Goal: Ask a question

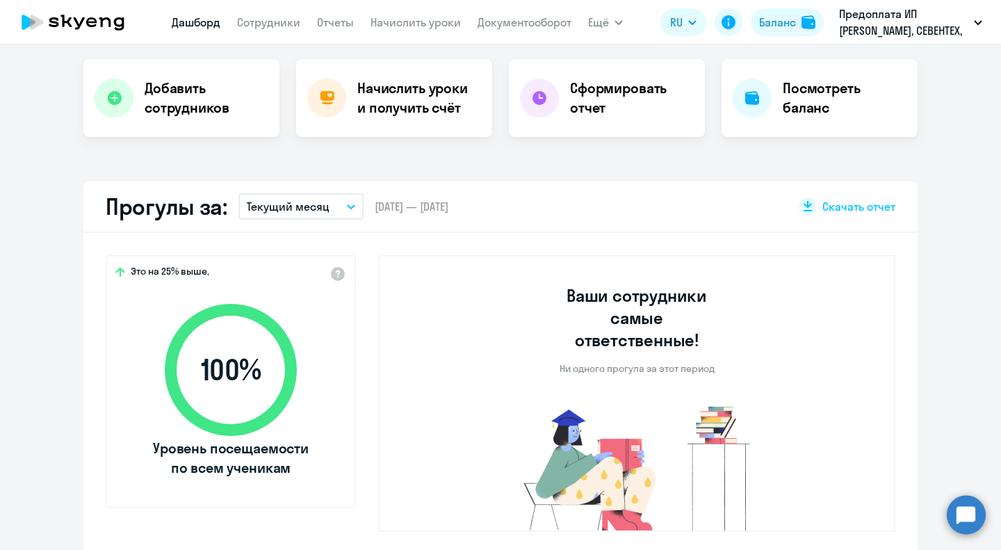
scroll to position [474, 0]
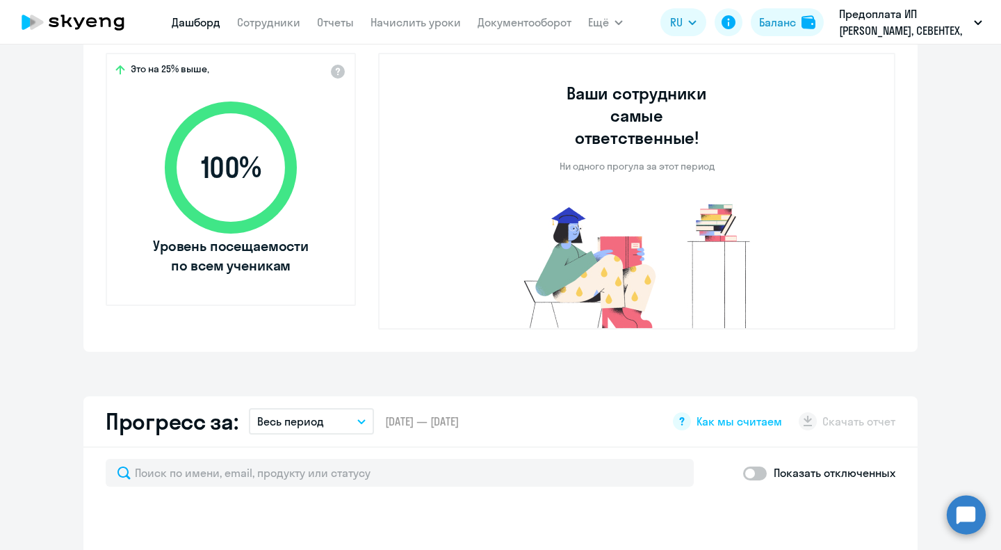
select select "30"
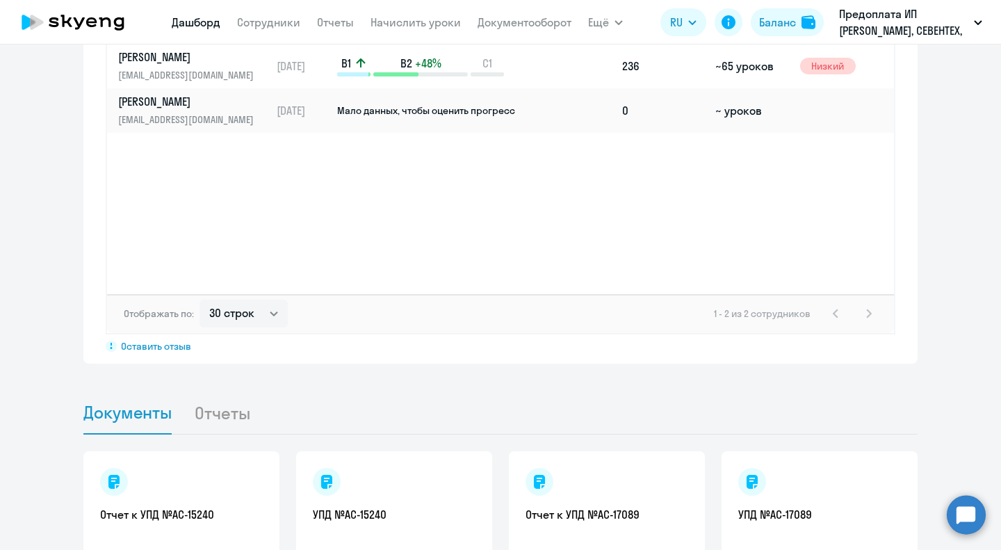
scroll to position [1075, 0]
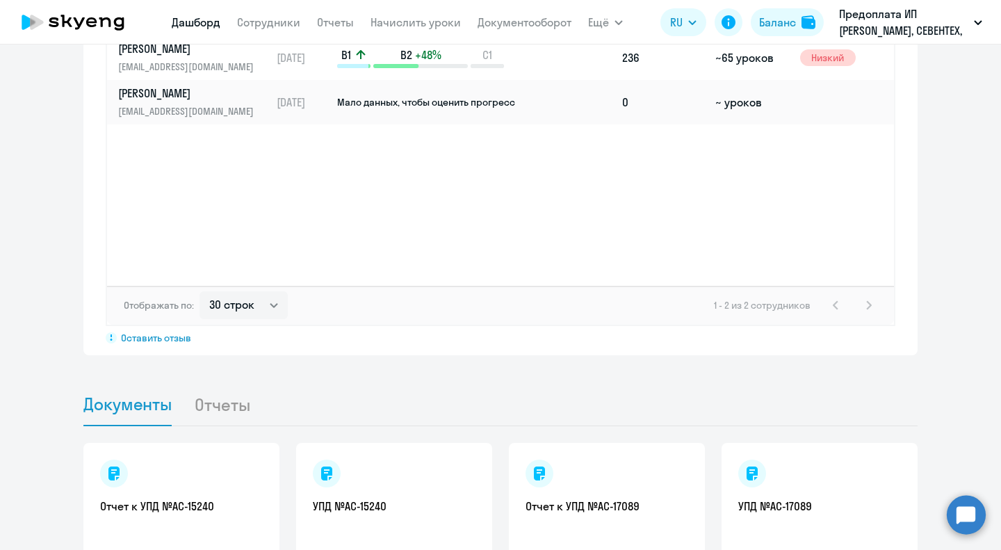
click at [959, 517] on circle at bounding box center [966, 514] width 39 height 39
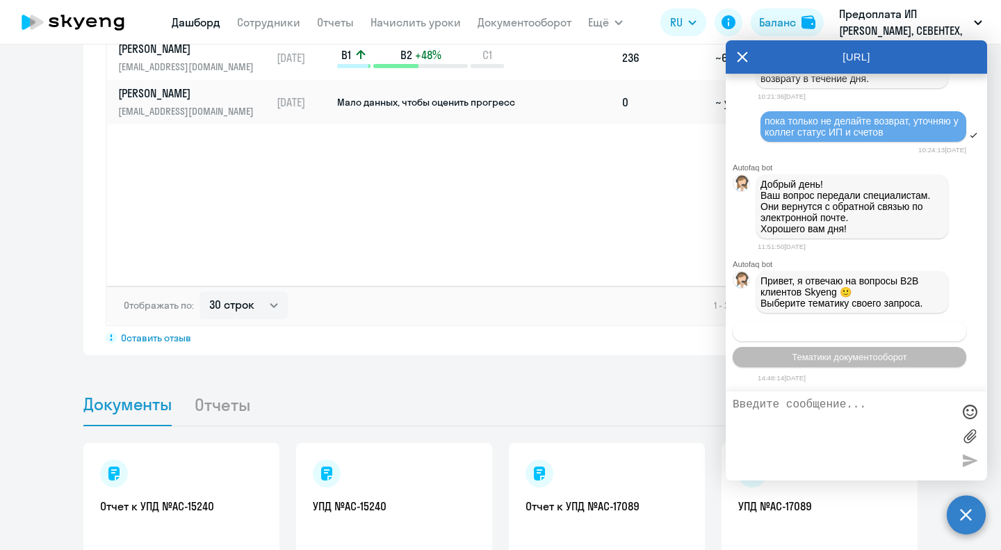
scroll to position [3487, 0]
click at [917, 332] on button "Операционное сопровождение" at bounding box center [850, 331] width 234 height 20
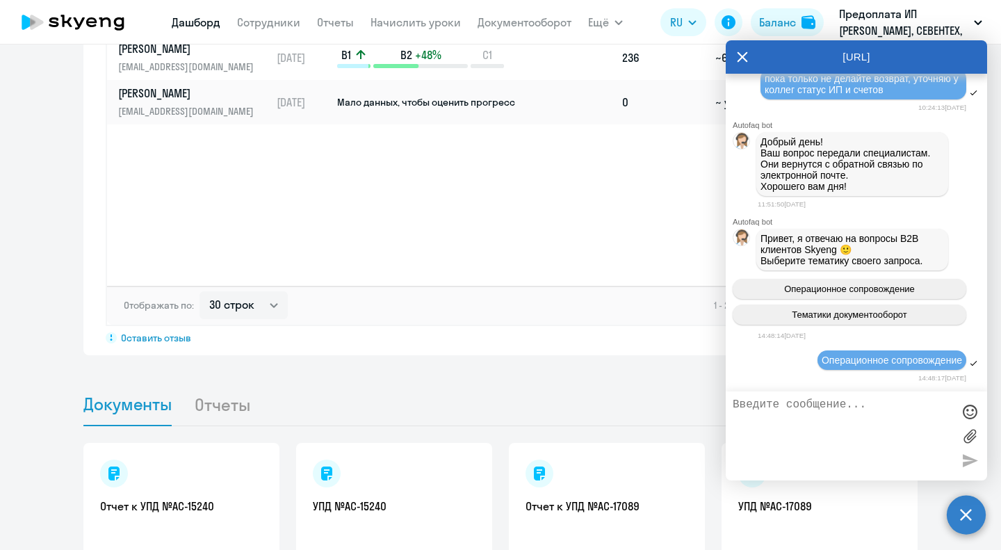
scroll to position [3613, 0]
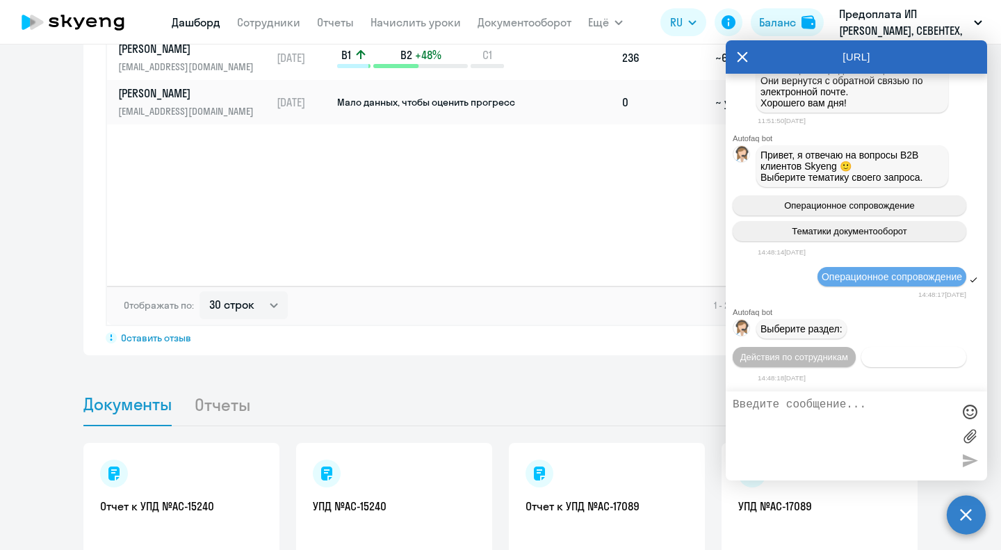
click at [888, 355] on span "Действия с балансом" at bounding box center [913, 357] width 90 height 10
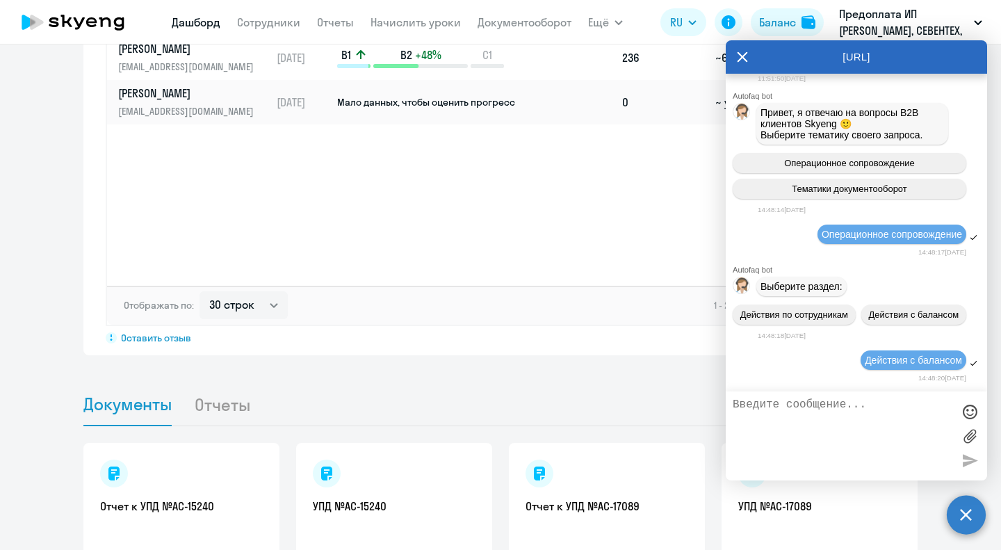
scroll to position [3766, 0]
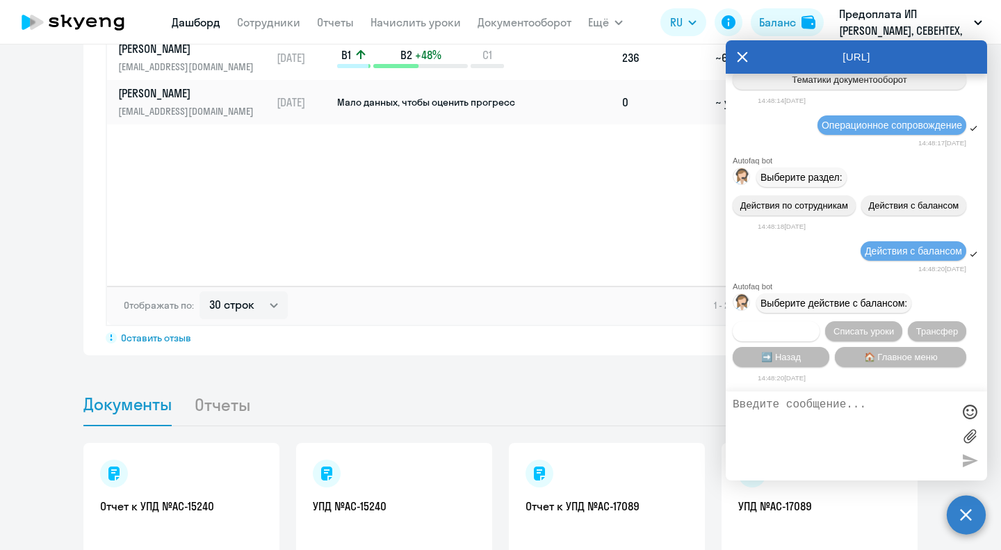
click at [795, 332] on span "Начислить уроки" at bounding box center [776, 331] width 71 height 10
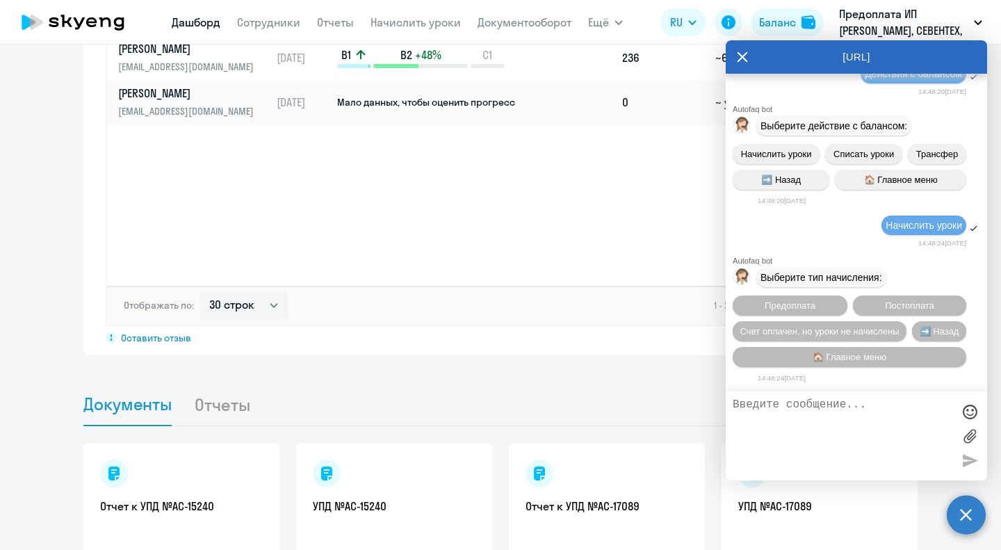
scroll to position [3945, 0]
click at [912, 341] on button "➡️ Назад" at bounding box center [939, 331] width 54 height 20
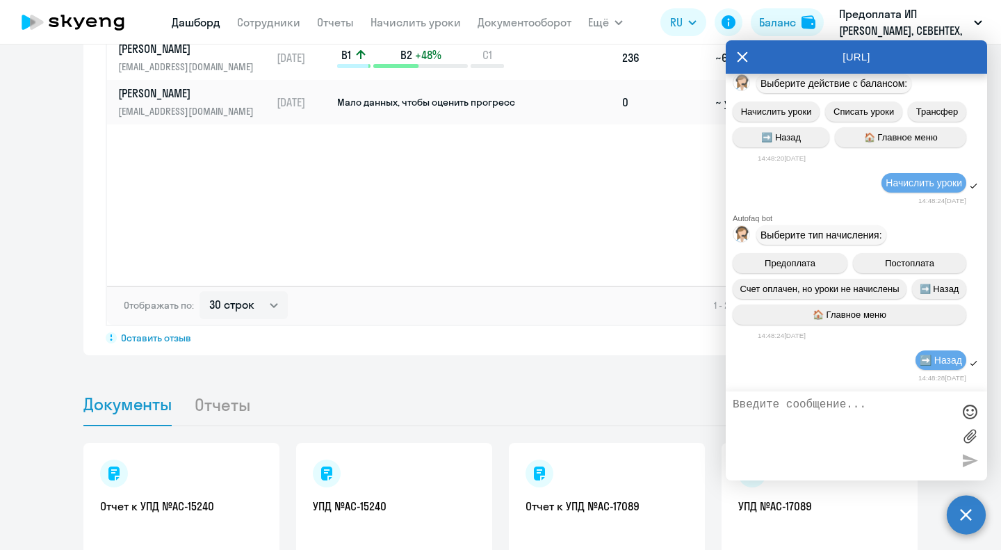
scroll to position [4100, 0]
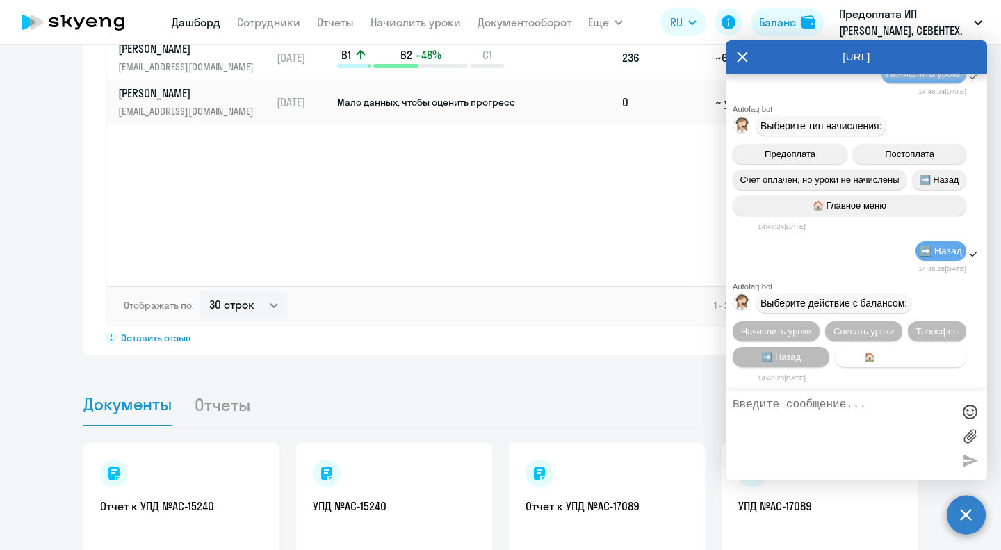
click at [864, 351] on button "🏠 Главное меню" at bounding box center [900, 357] width 131 height 20
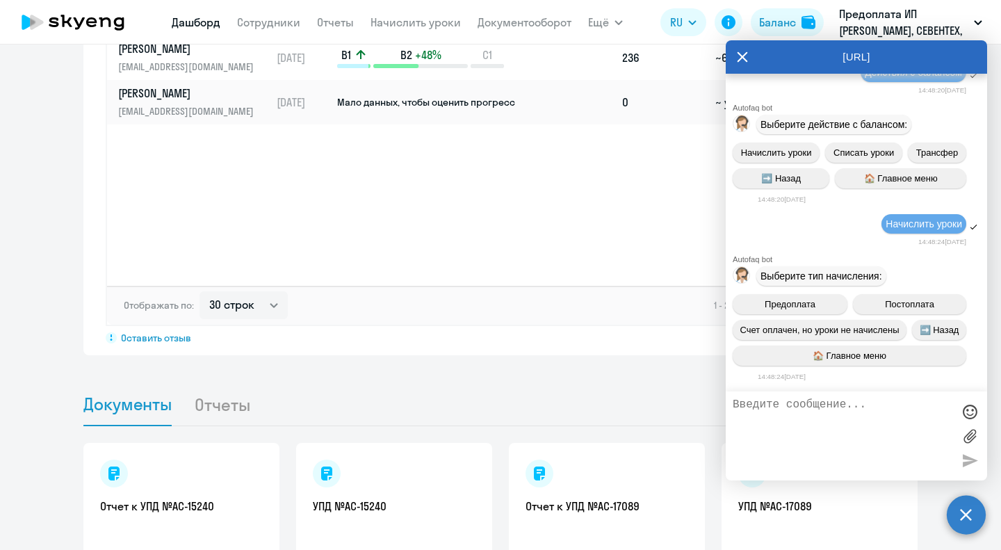
scroll to position [4228, 0]
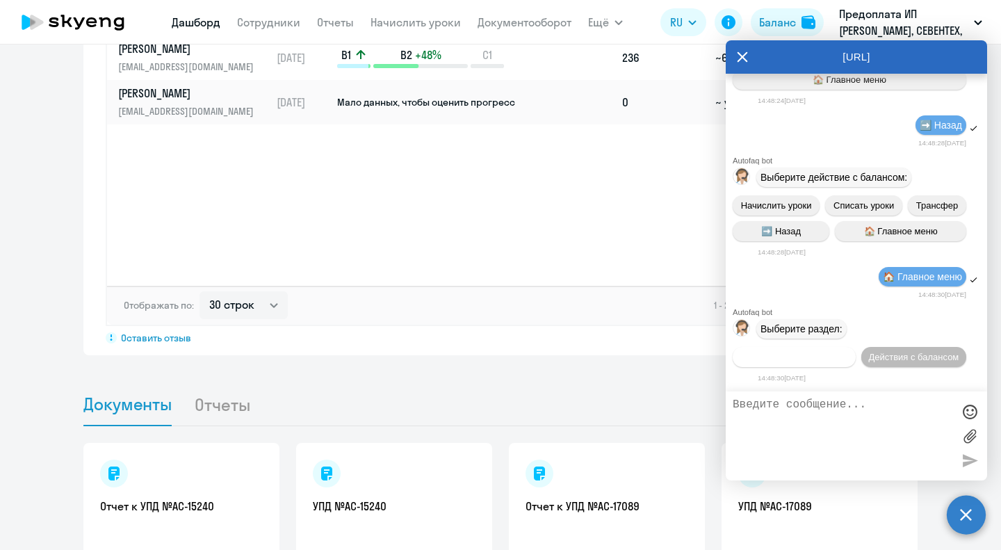
click at [829, 362] on button "Действия по сотрудникам" at bounding box center [794, 357] width 123 height 20
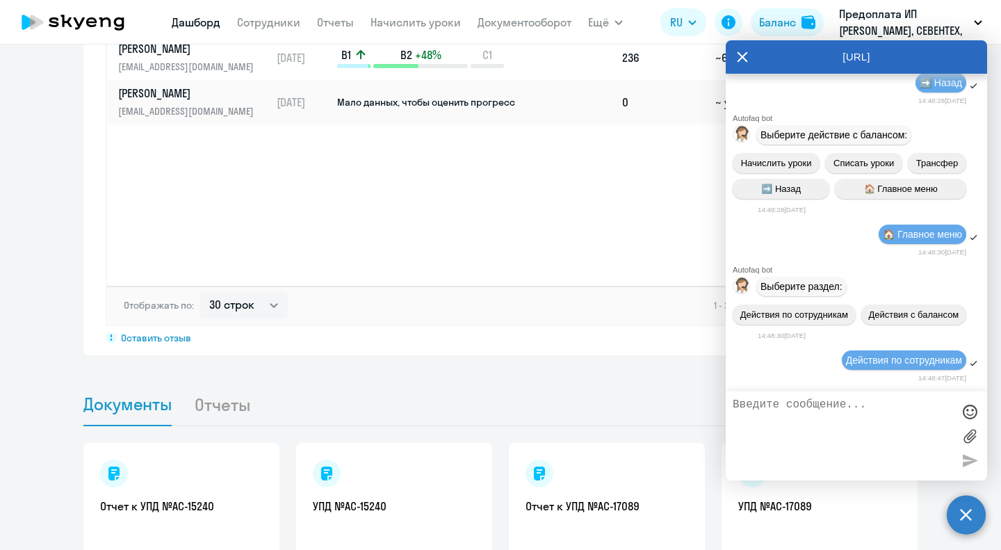
scroll to position [4433, 0]
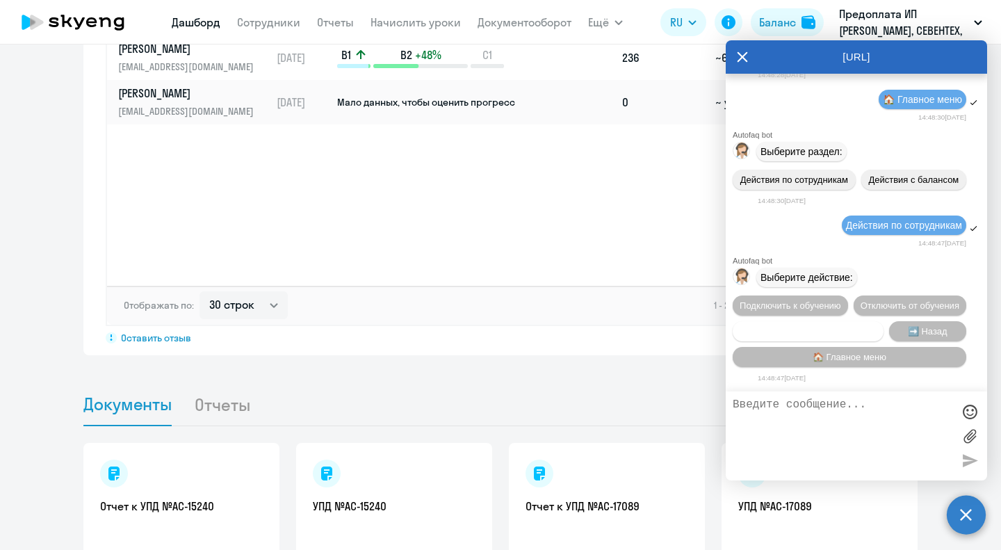
click at [852, 329] on span "Сотруднику нужна помощь" at bounding box center [807, 331] width 113 height 10
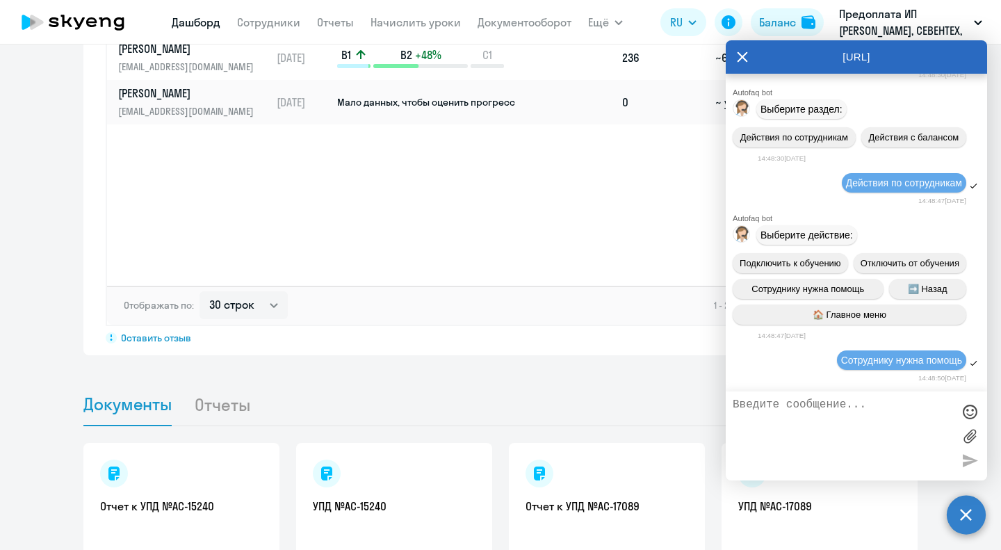
scroll to position [4914, 0]
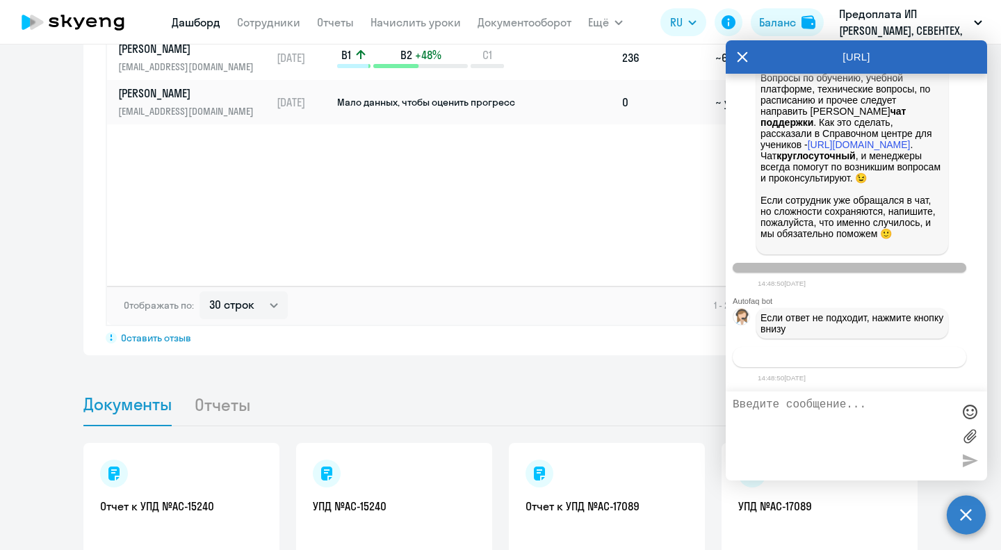
click at [866, 351] on button "Связаться с менеджером" at bounding box center [850, 357] width 234 height 20
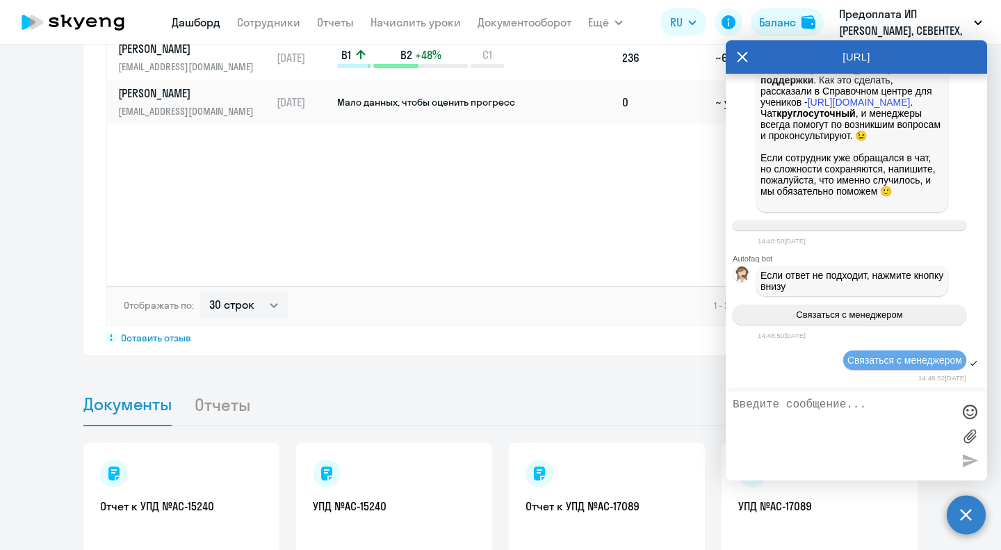
scroll to position [4956, 0]
drag, startPoint x: 836, startPoint y: 362, endPoint x: 958, endPoint y: 362, distance: 122.3
click at [958, 362] on div "Связаться с менеджером" at bounding box center [856, 361] width 261 height 24
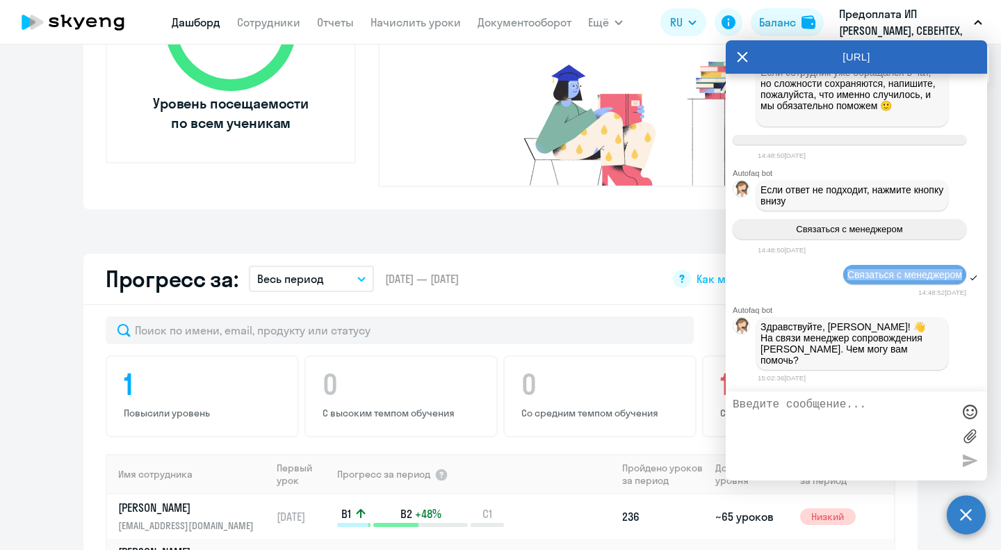
scroll to position [5033, 0]
paste textarea "Списался несостоявшийся урок с баланса [DATE]"
click at [854, 408] on textarea "Списался несостоявшийся урок с баланса [DATE]" at bounding box center [843, 435] width 220 height 75
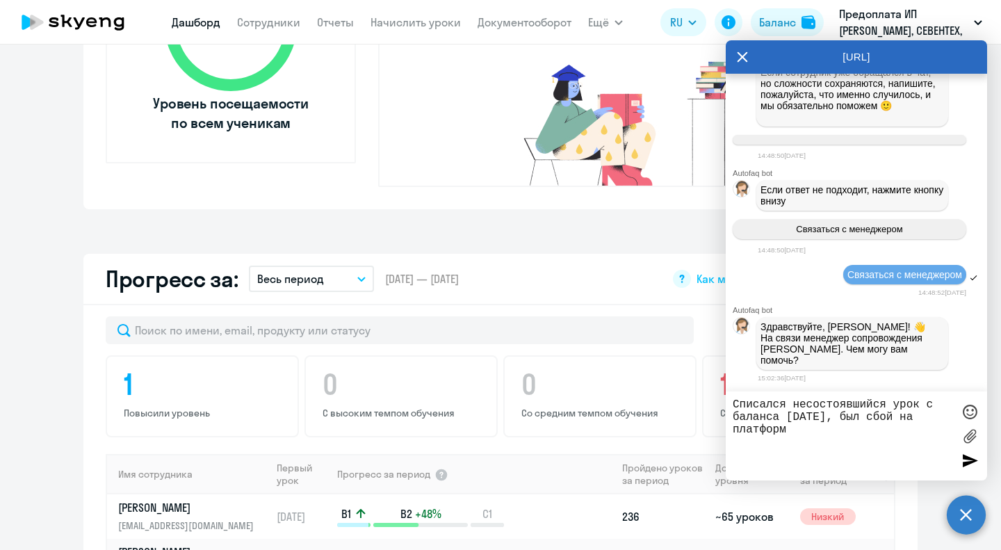
type textarea "Списался несостоявшийся урок с баланса [DATE], был сбой на платформе"
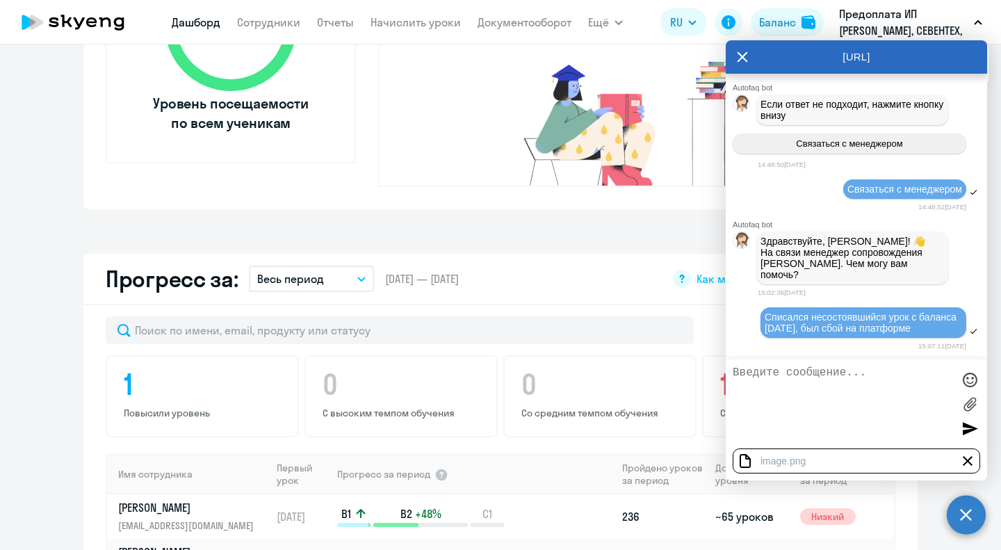
click at [820, 423] on textarea at bounding box center [843, 403] width 220 height 75
click at [972, 435] on div at bounding box center [969, 428] width 21 height 21
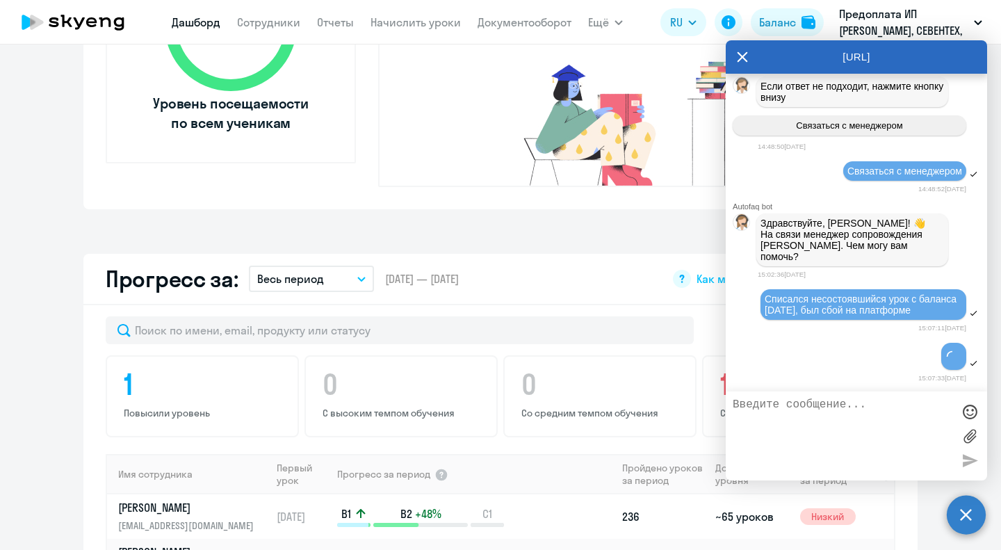
scroll to position [5147, 0]
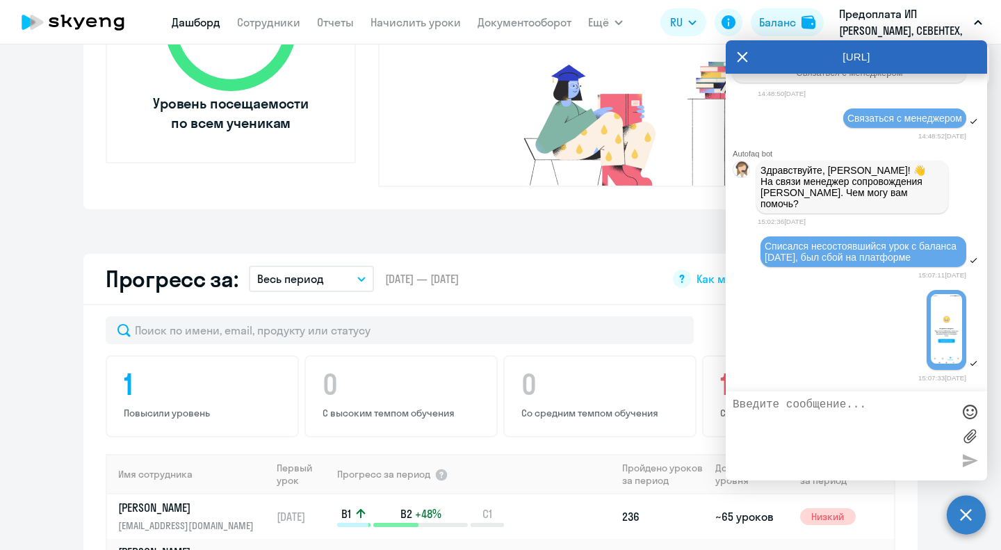
click at [855, 418] on textarea at bounding box center [843, 435] width 220 height 75
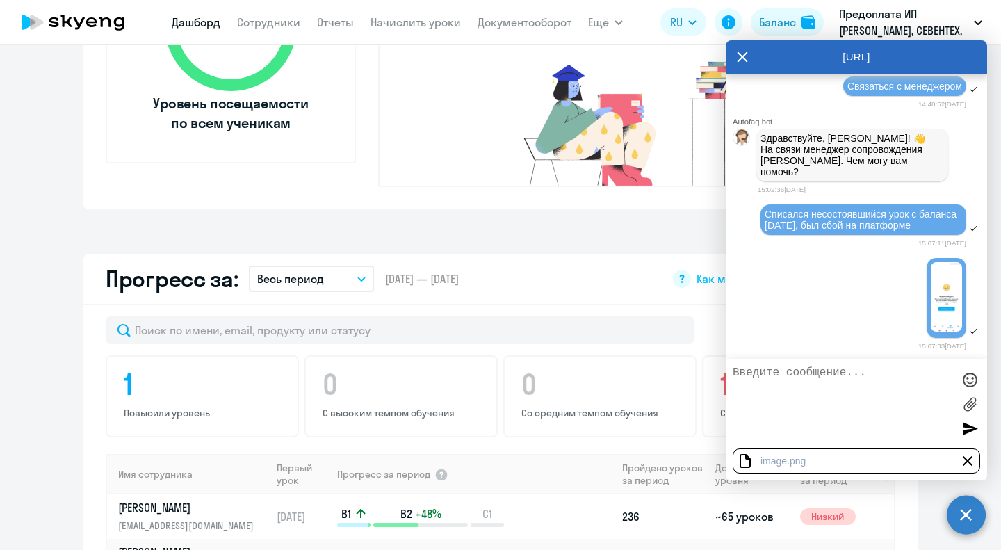
click at [963, 428] on div at bounding box center [969, 428] width 21 height 21
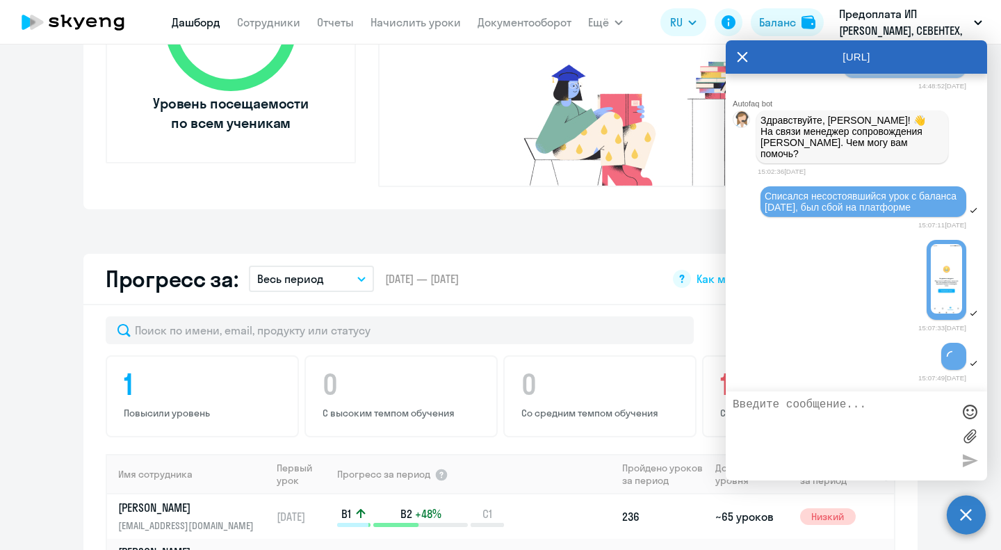
scroll to position [5250, 0]
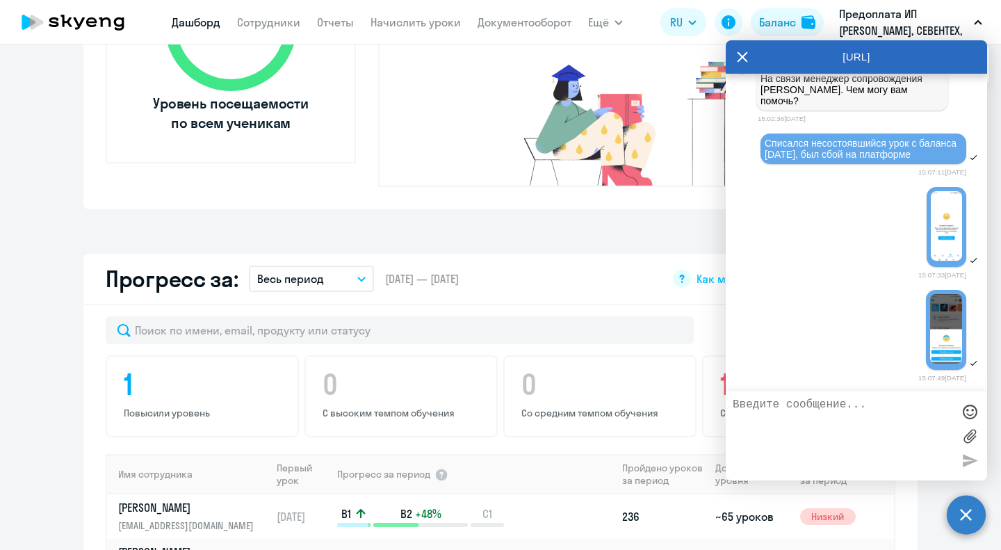
click at [836, 437] on textarea at bounding box center [843, 435] width 220 height 75
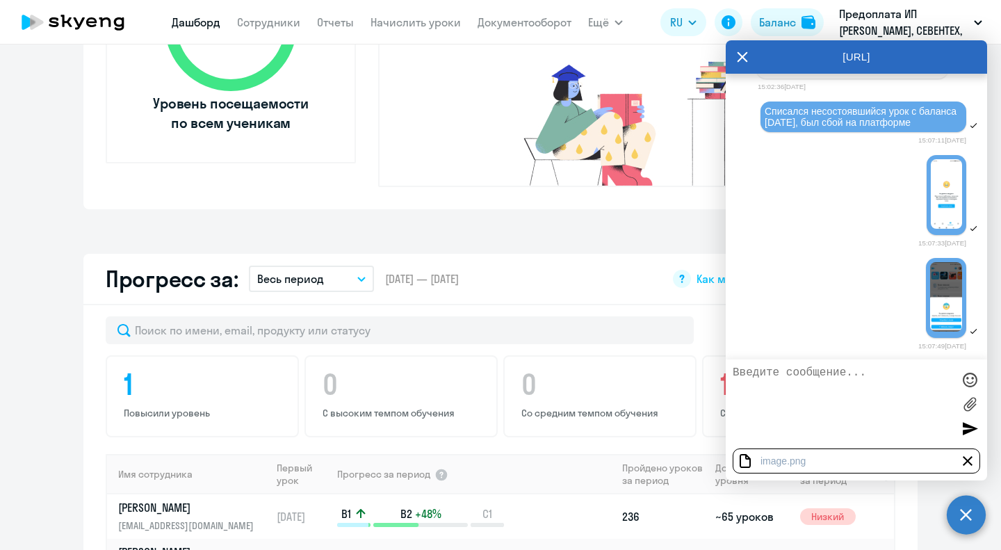
click at [970, 425] on div at bounding box center [969, 428] width 21 height 21
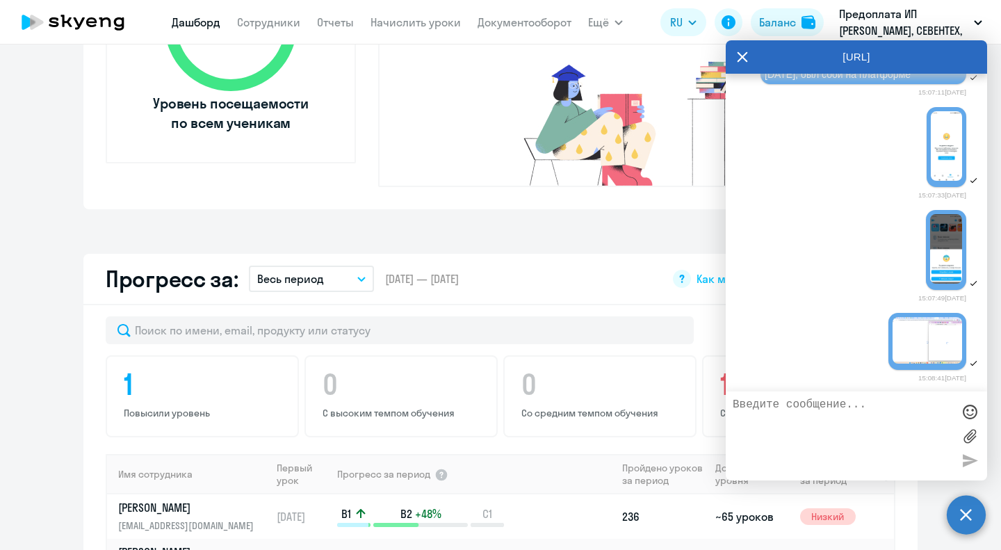
scroll to position [5383, 0]
paste textarea "ни с одного устройства / [PERSON_NAME] не открывался скайэнг"
click at [856, 421] on textarea "ни с одного устройства / [PERSON_NAME] не открывался скайэнг" at bounding box center [843, 435] width 220 height 75
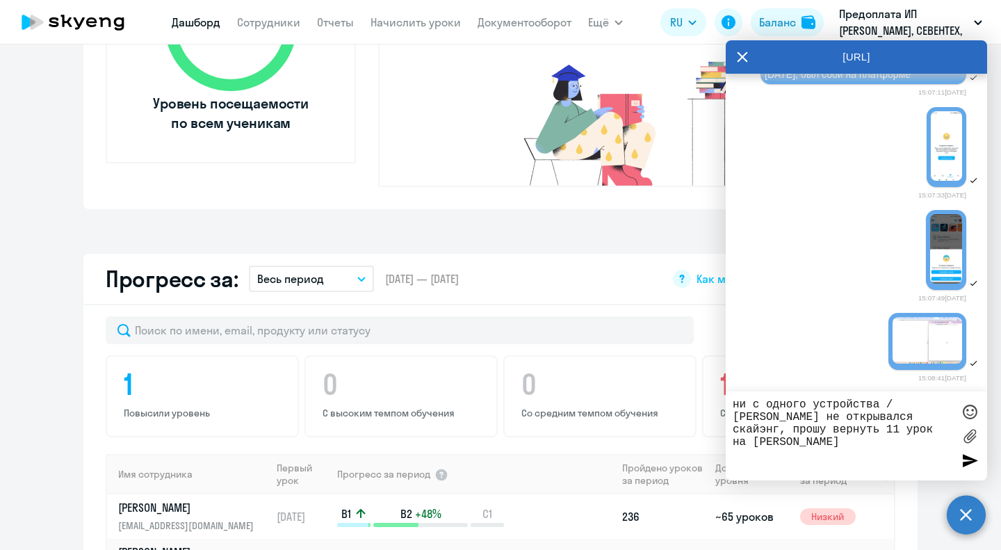
type textarea "ни с одного устройства / [PERSON_NAME] не открывался скайэнг, прошу вернуть 11 …"
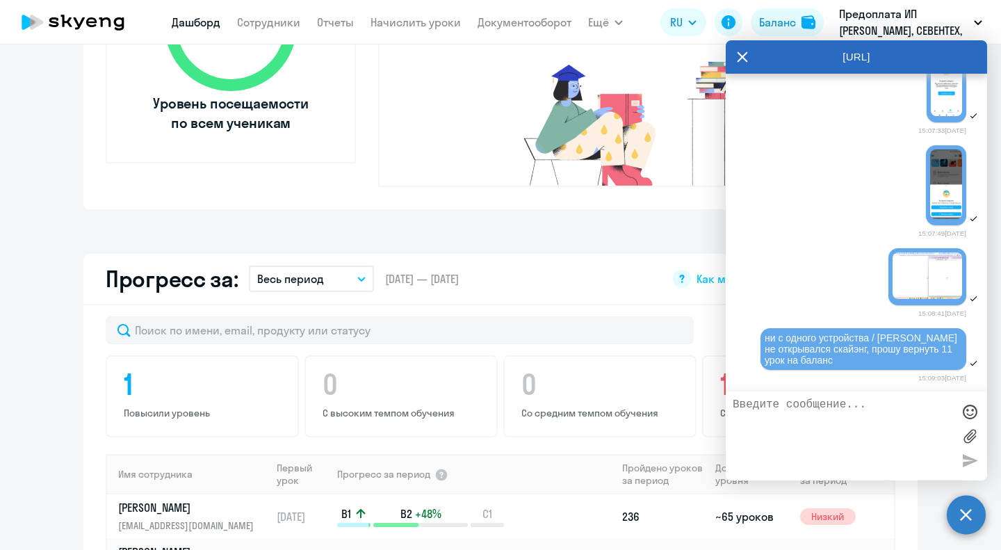
scroll to position [5319, 0]
click at [939, 116] on img at bounding box center [946, 82] width 31 height 70
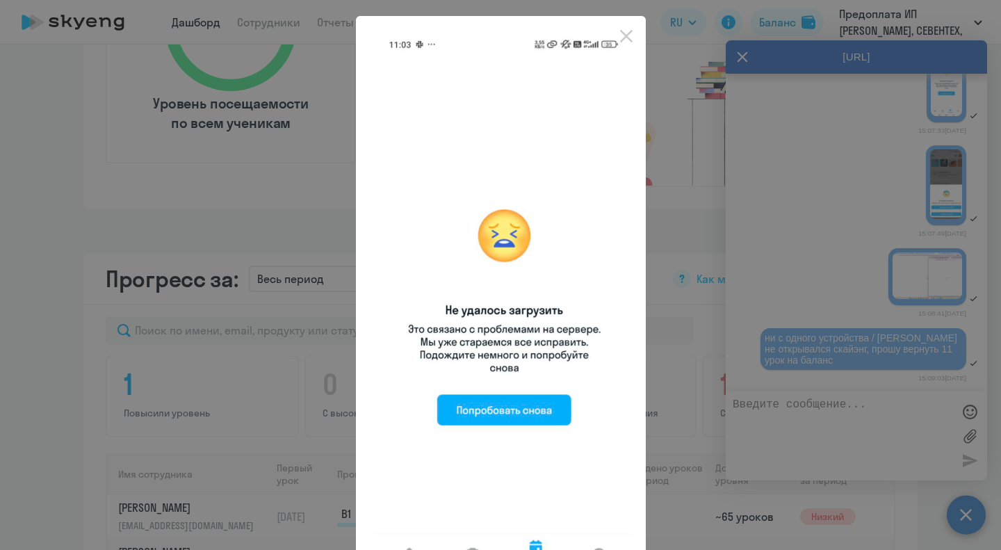
scroll to position [0, 0]
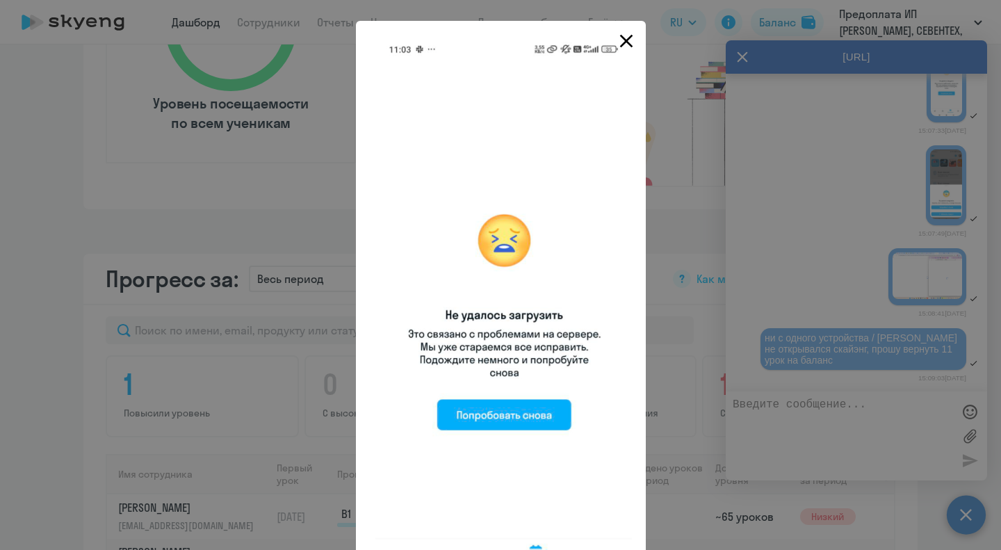
click at [624, 38] on icon "Close" at bounding box center [625, 41] width 13 height 13
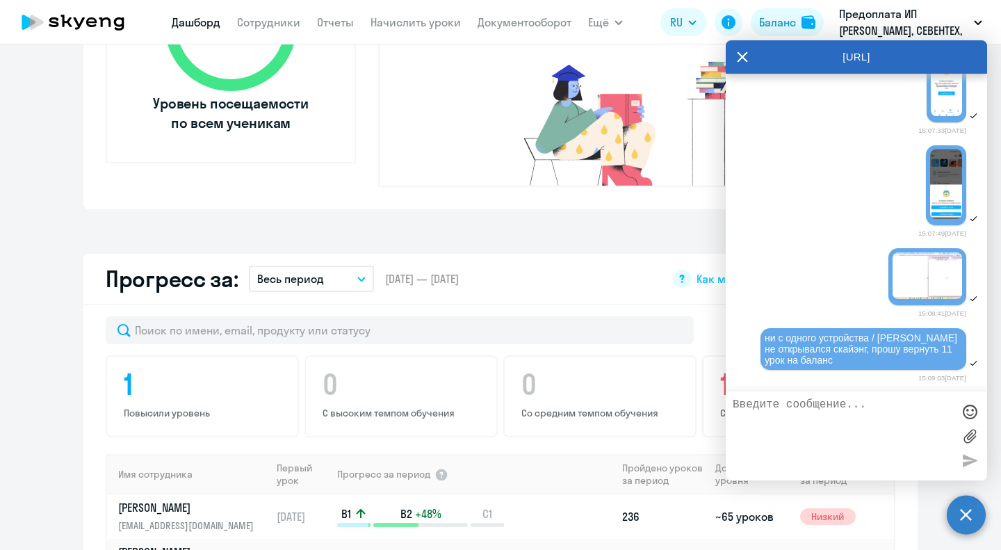
click at [933, 219] on img at bounding box center [946, 184] width 32 height 70
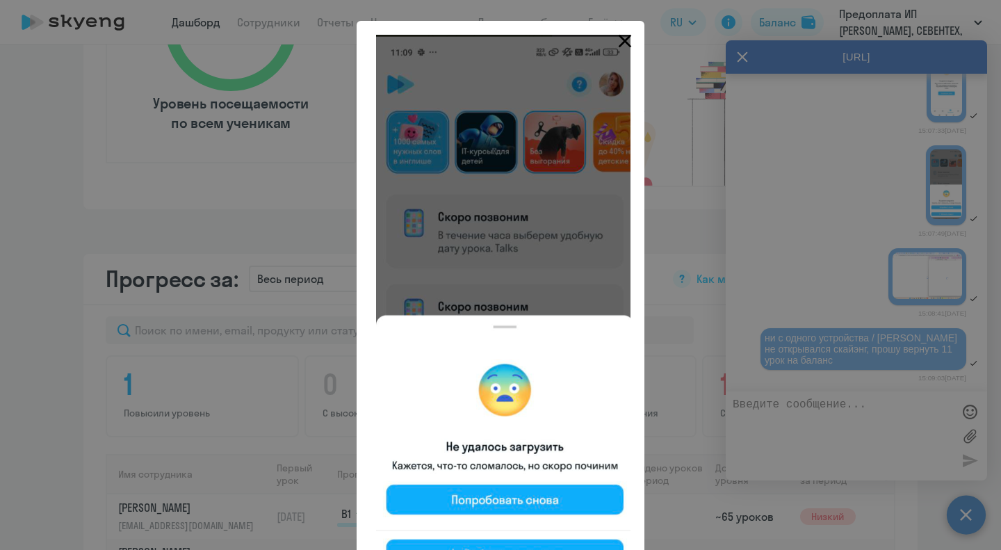
click at [621, 34] on icon "Close" at bounding box center [625, 41] width 22 height 22
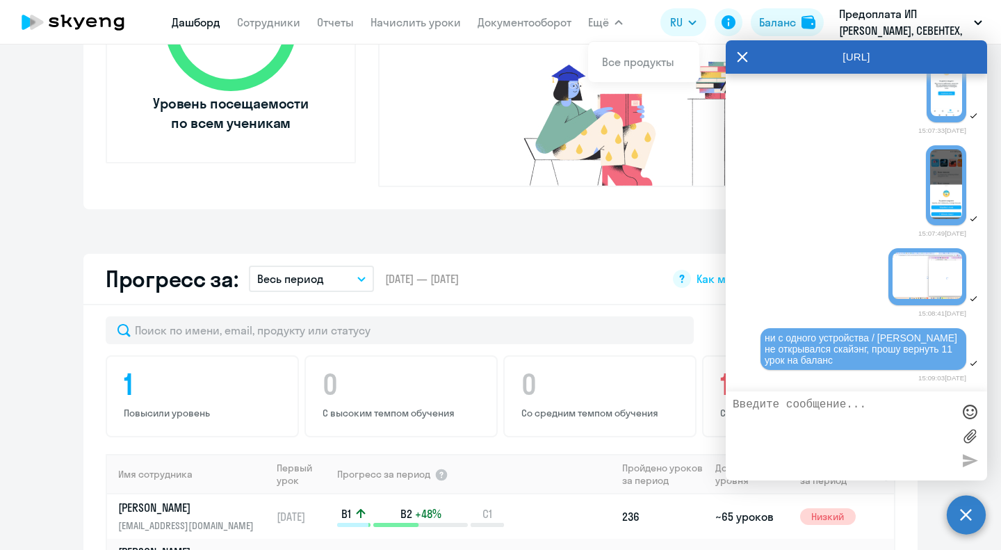
scroll to position [5566, 0]
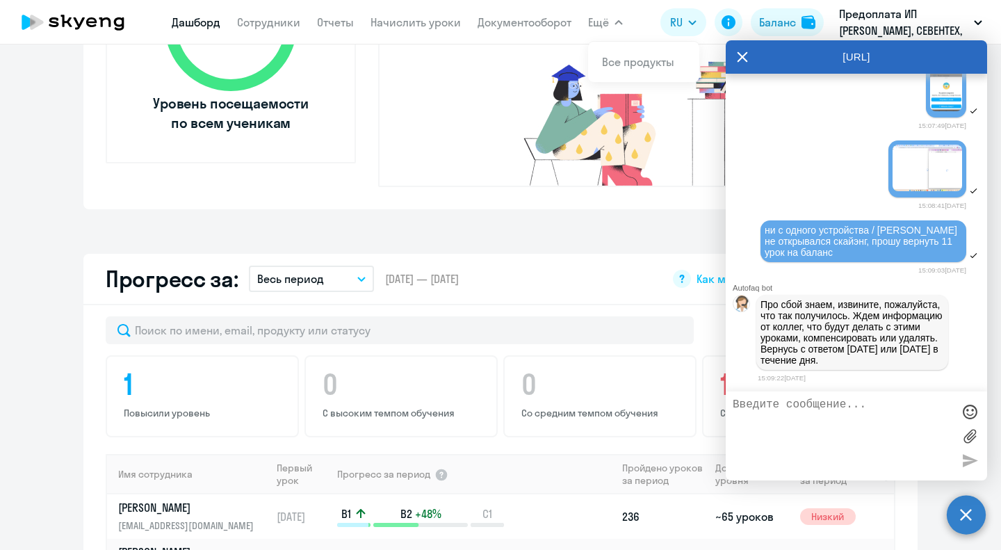
click at [925, 266] on time "15:09:03[DATE]" at bounding box center [942, 270] width 48 height 8
click at [852, 409] on textarea at bounding box center [843, 435] width 220 height 75
type textarea "что значит удалять?"
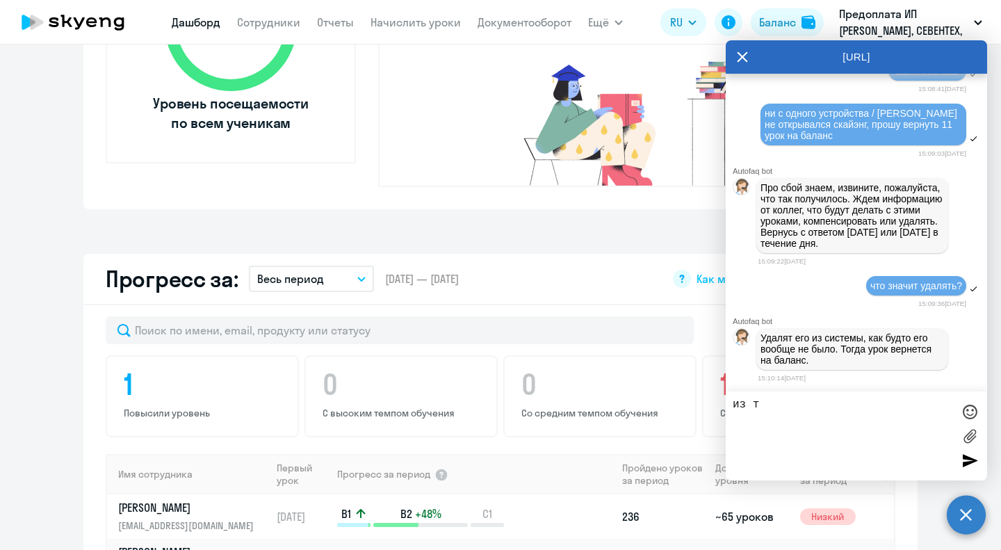
scroll to position [5684, 0]
type textarea "и"
type textarea "ок"
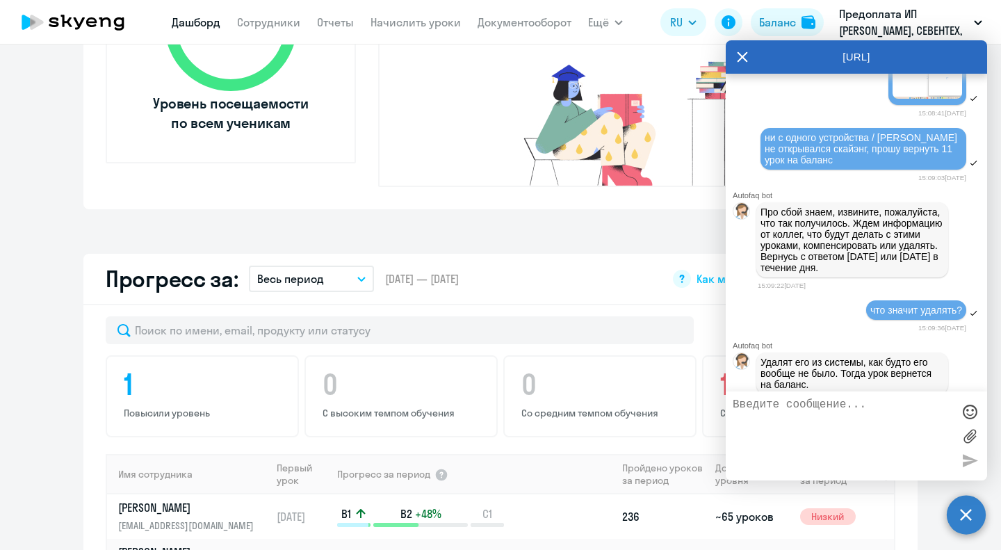
scroll to position [5389, 0]
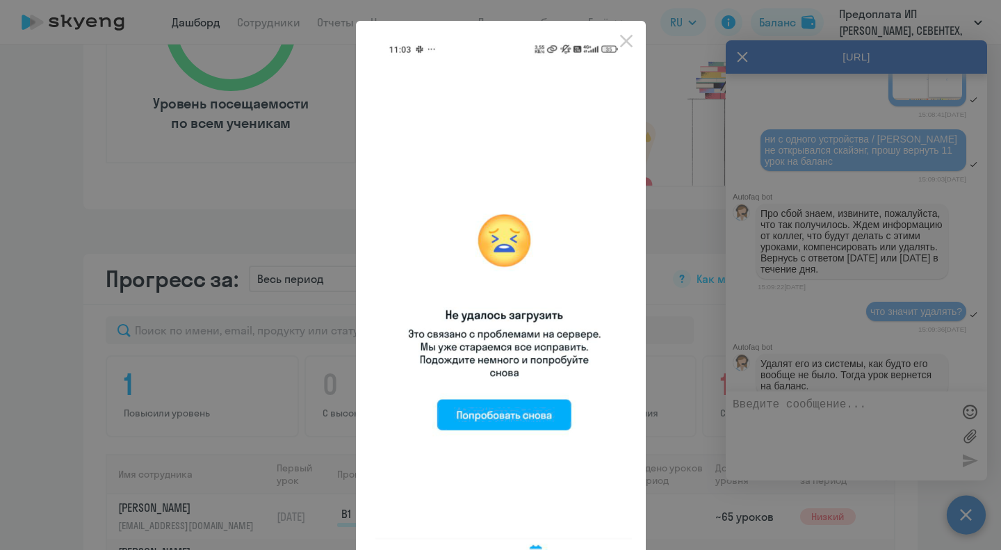
click at [916, 238] on div at bounding box center [500, 275] width 1001 height 550
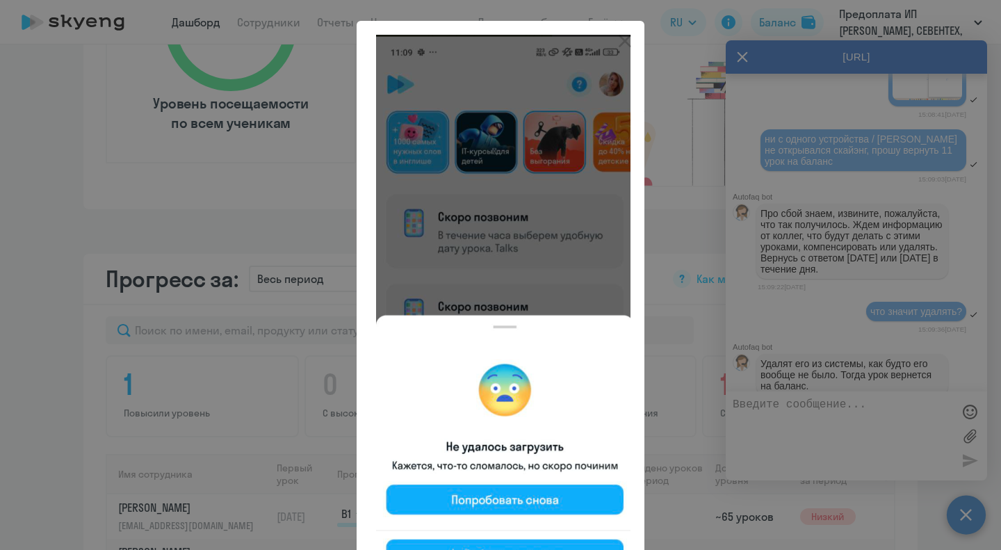
click at [940, 250] on div at bounding box center [500, 275] width 1001 height 550
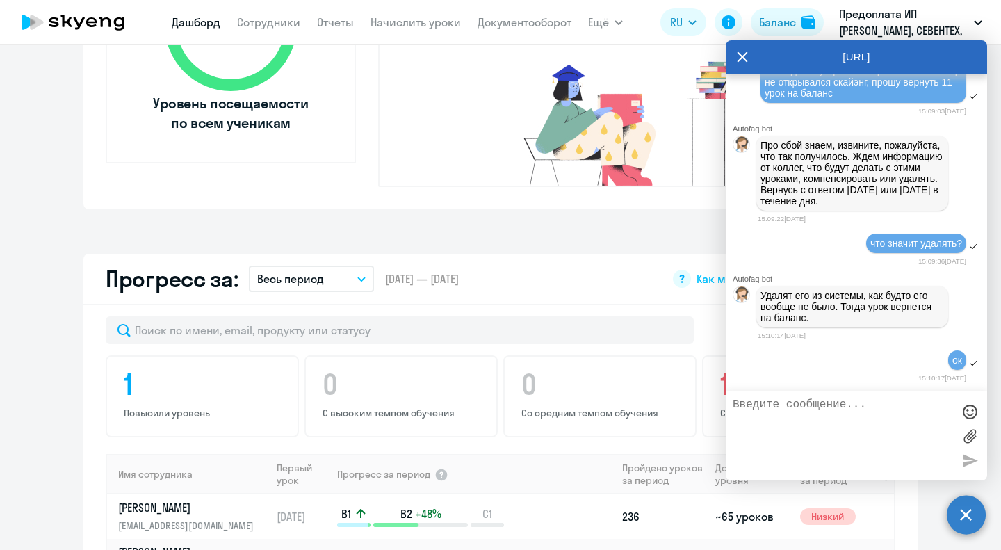
scroll to position [5482, 0]
click at [925, 32] on img at bounding box center [928, 8] width 70 height 47
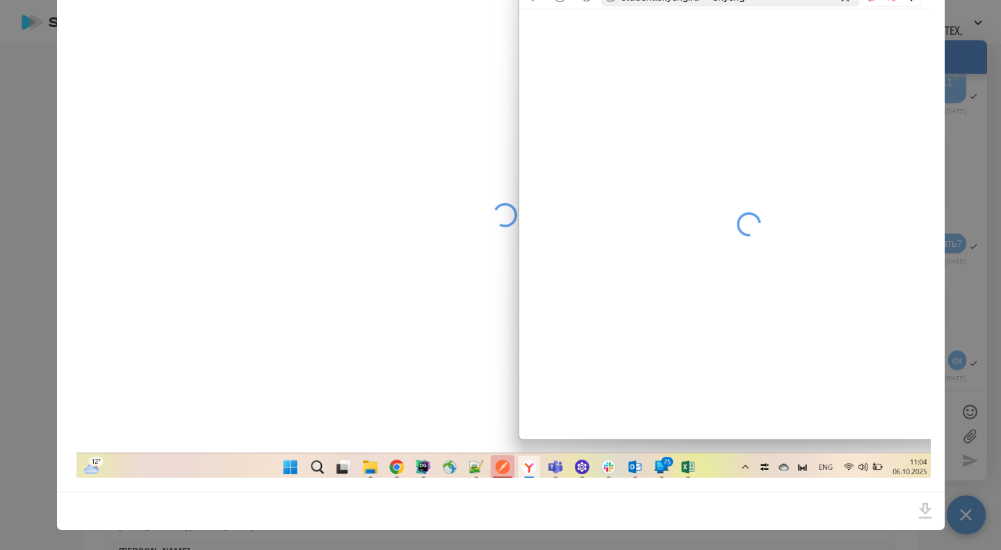
scroll to position [0, 0]
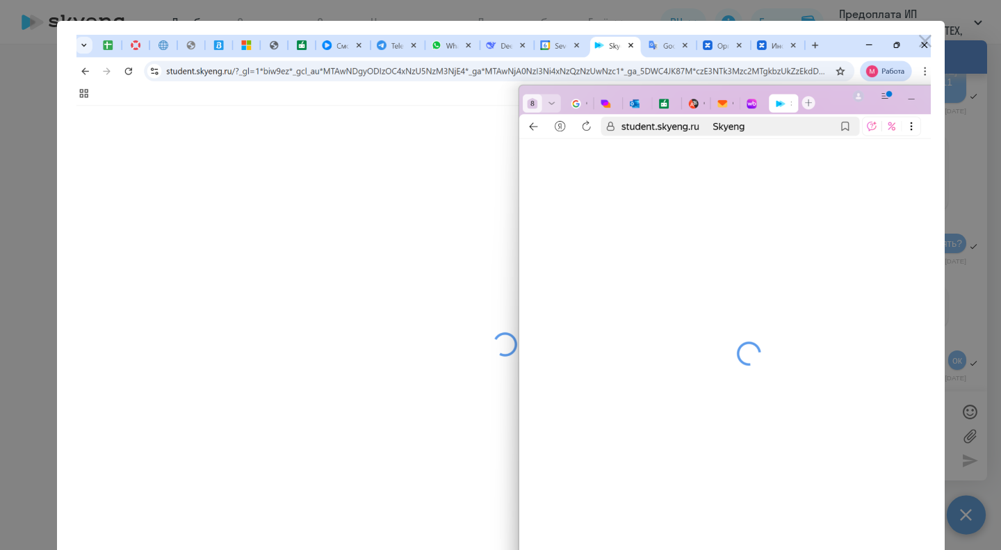
click at [969, 227] on div at bounding box center [500, 275] width 1001 height 550
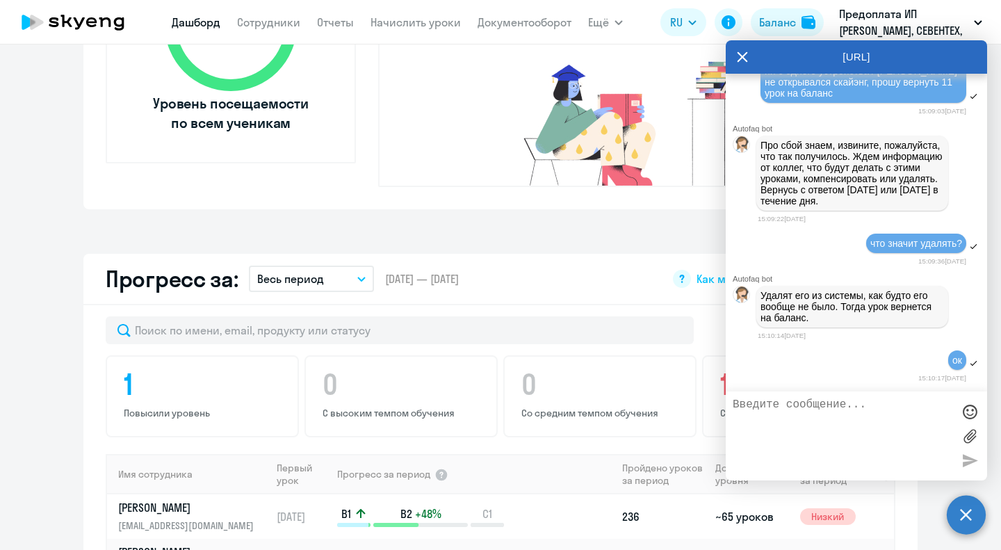
scroll to position [5726, 0]
click at [745, 49] on icon at bounding box center [742, 56] width 11 height 33
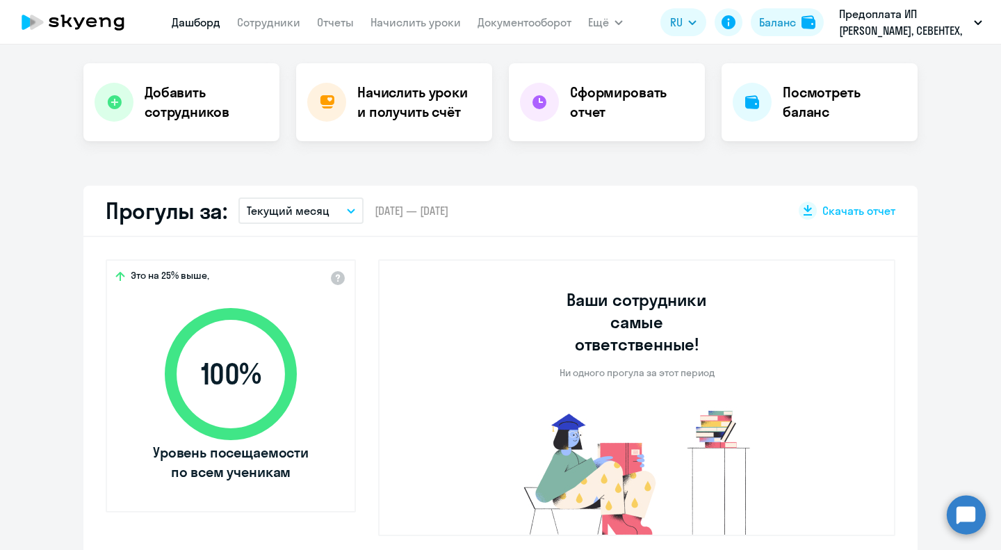
scroll to position [0, 0]
